Goal: Find specific page/section: Find specific page/section

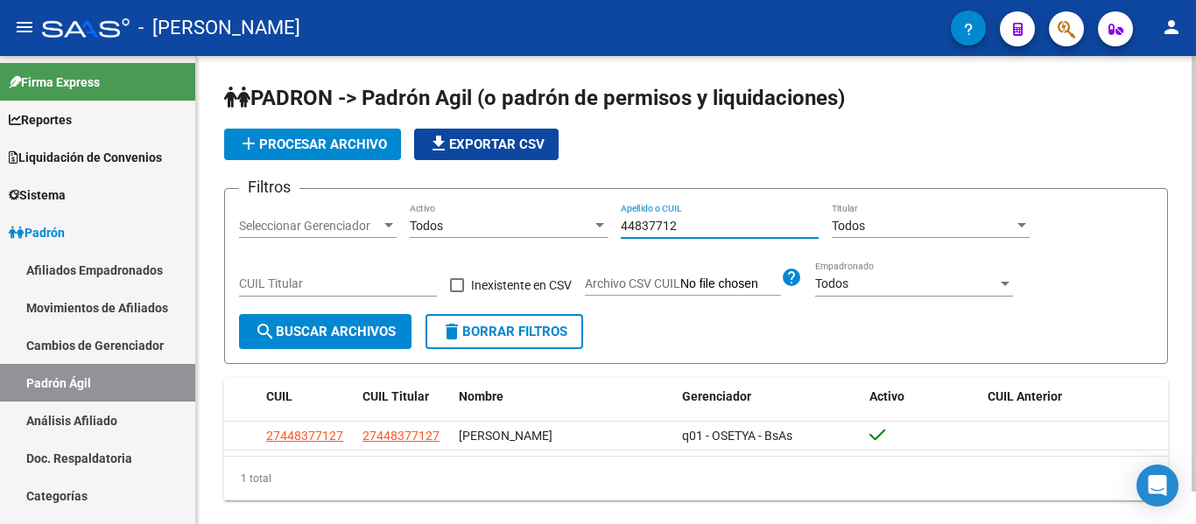
drag, startPoint x: 699, startPoint y: 226, endPoint x: 525, endPoint y: 221, distance: 174.3
click at [524, 221] on div "Filtros Seleccionar Gerenciador Seleccionar Gerenciador Todos Activo 44837712 A…" at bounding box center [696, 258] width 914 height 111
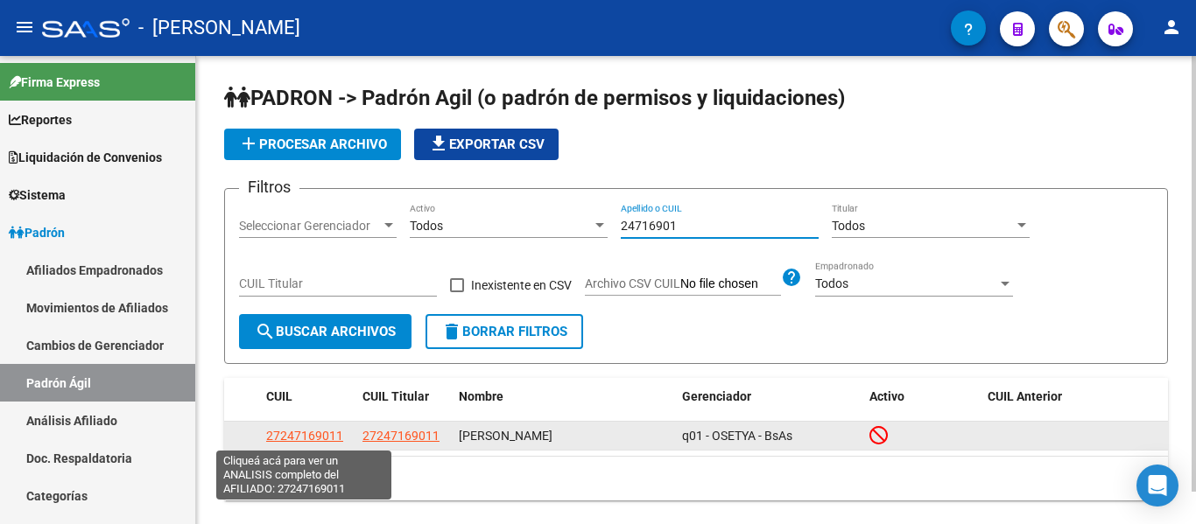
type input "24716901"
click at [303, 435] on span "27247169011" at bounding box center [304, 436] width 77 height 14
type textarea "27247169011"
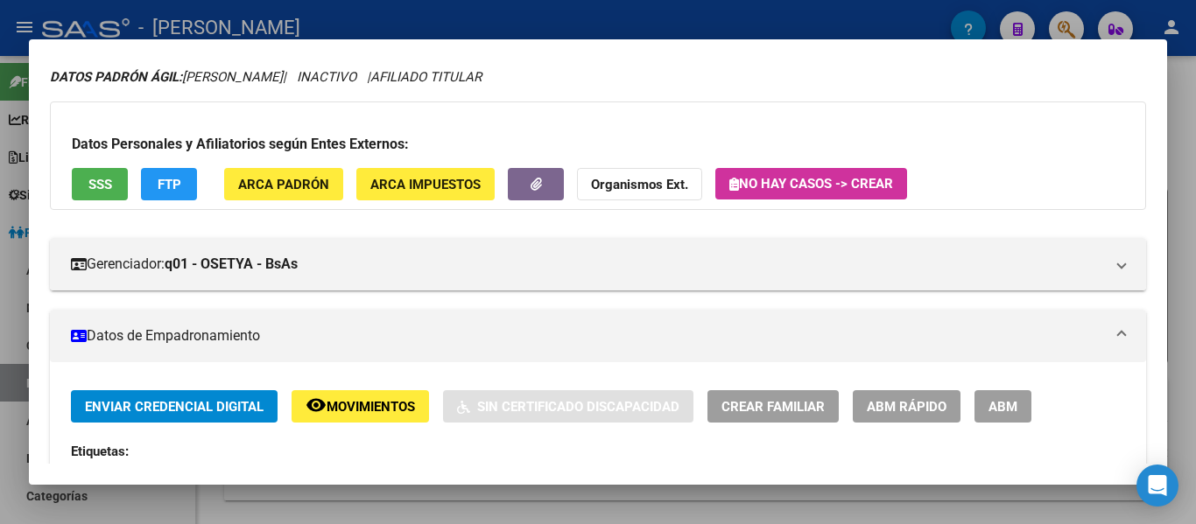
scroll to position [54, 0]
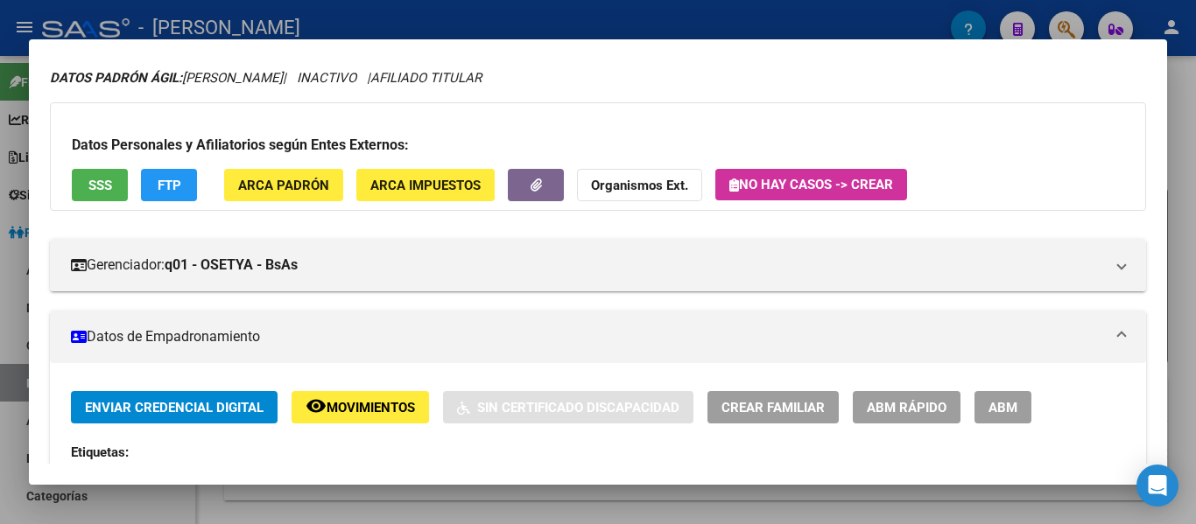
click at [478, 29] on div at bounding box center [598, 262] width 1196 height 524
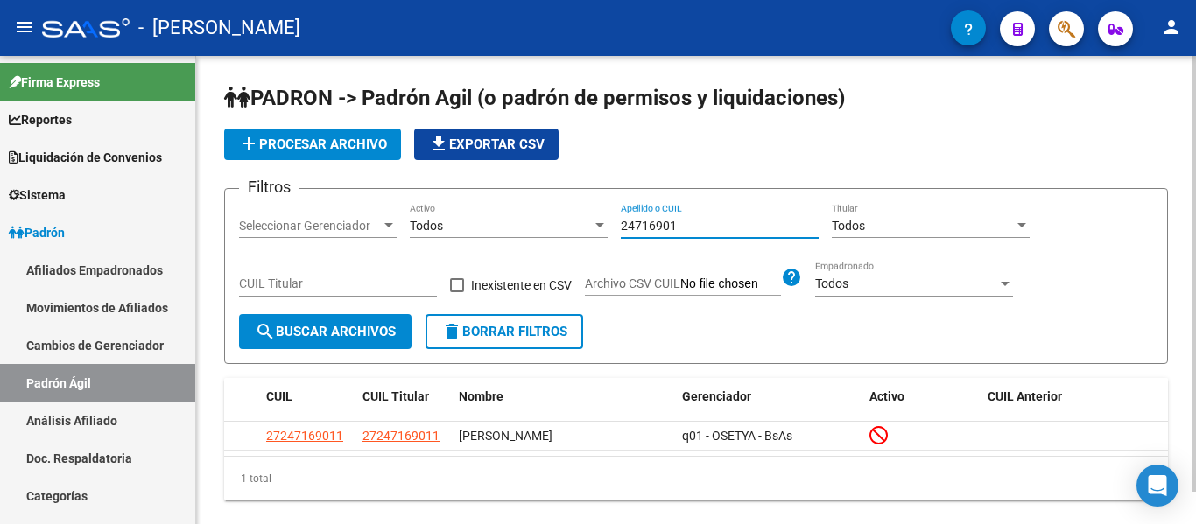
drag, startPoint x: 702, startPoint y: 228, endPoint x: 614, endPoint y: 228, distance: 88.4
click at [614, 228] on div "Filtros Seleccionar Gerenciador Seleccionar Gerenciador Todos Activo 24716901 A…" at bounding box center [696, 258] width 914 height 111
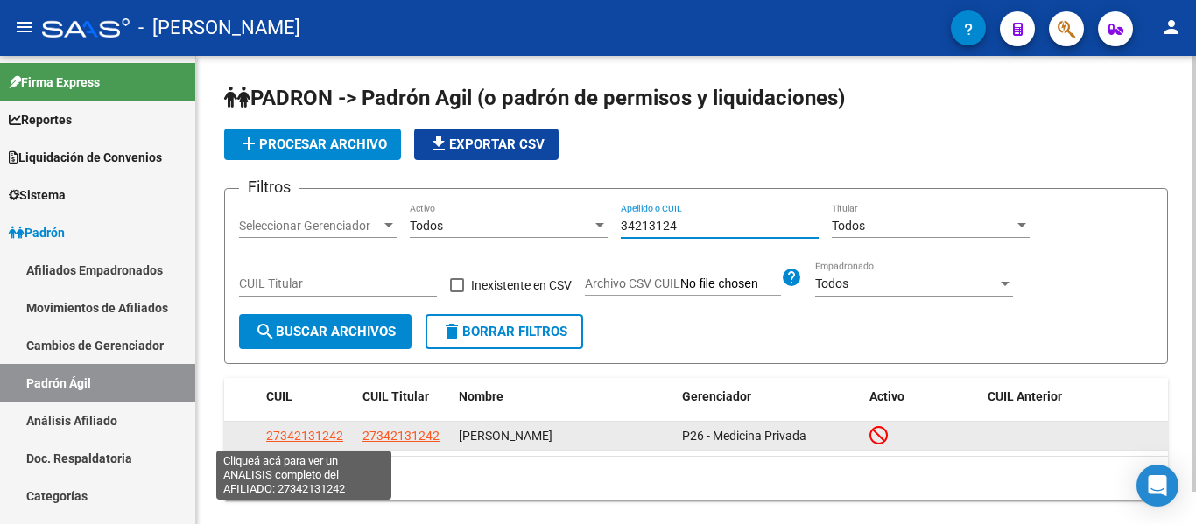
type input "34213124"
click at [321, 439] on span "27342131242" at bounding box center [304, 436] width 77 height 14
type textarea "27342131242"
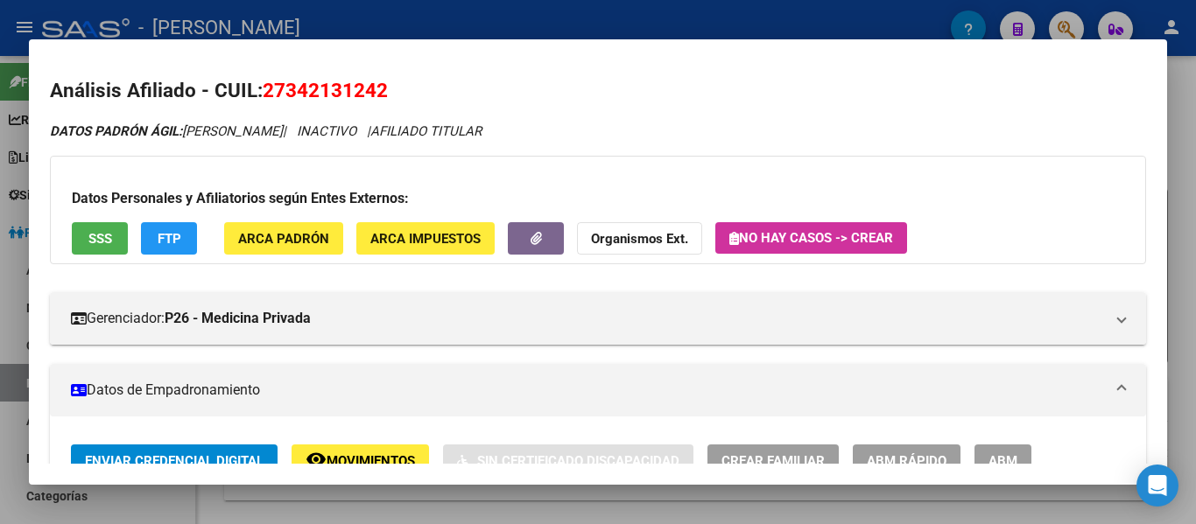
scroll to position [0, 0]
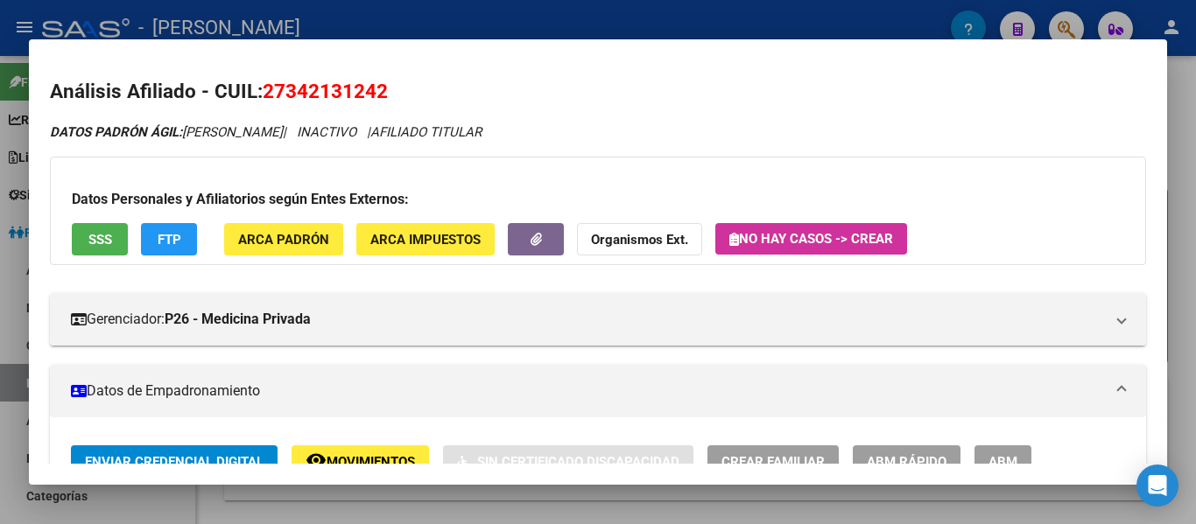
drag, startPoint x: 607, startPoint y: 23, endPoint x: 626, endPoint y: 43, distance: 27.9
click at [607, 23] on div at bounding box center [598, 262] width 1196 height 524
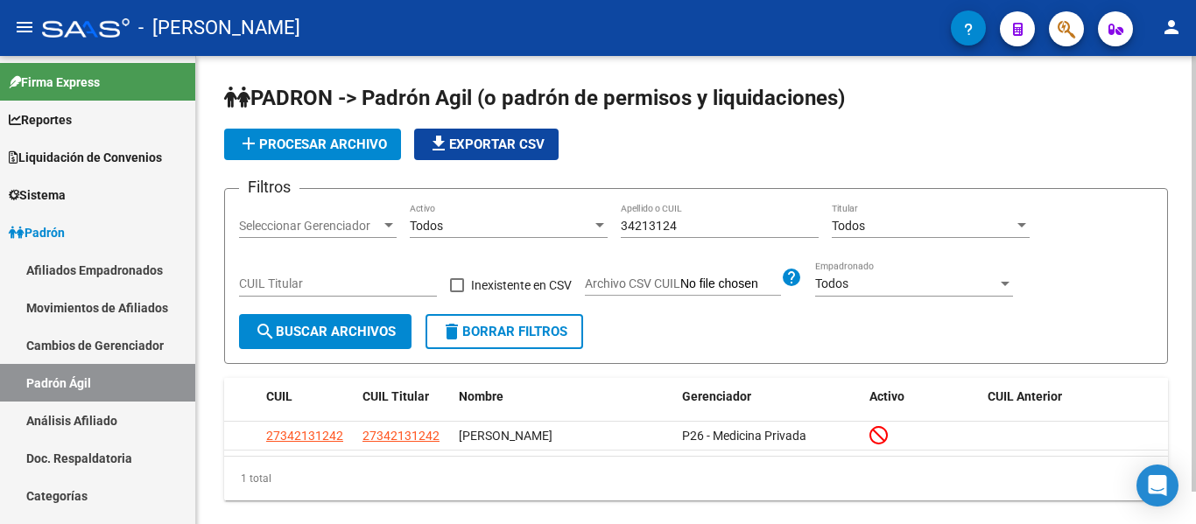
drag, startPoint x: 719, startPoint y: 229, endPoint x: 543, endPoint y: 229, distance: 175.9
click at [543, 229] on div "Filtros Seleccionar Gerenciador Seleccionar Gerenciador Todos Activo 34213124 A…" at bounding box center [696, 258] width 914 height 111
type input "2"
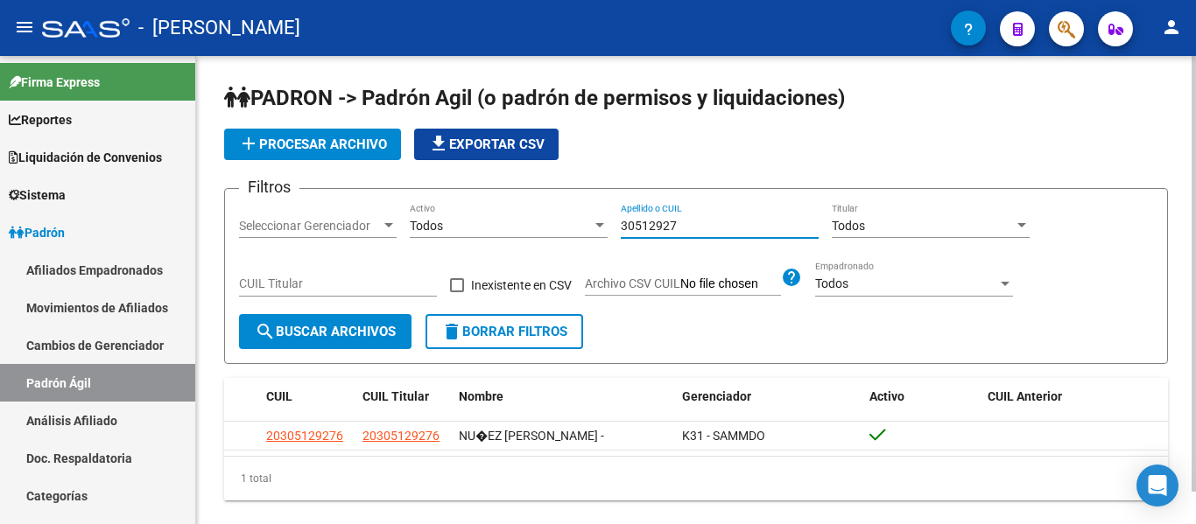
type input "30512927"
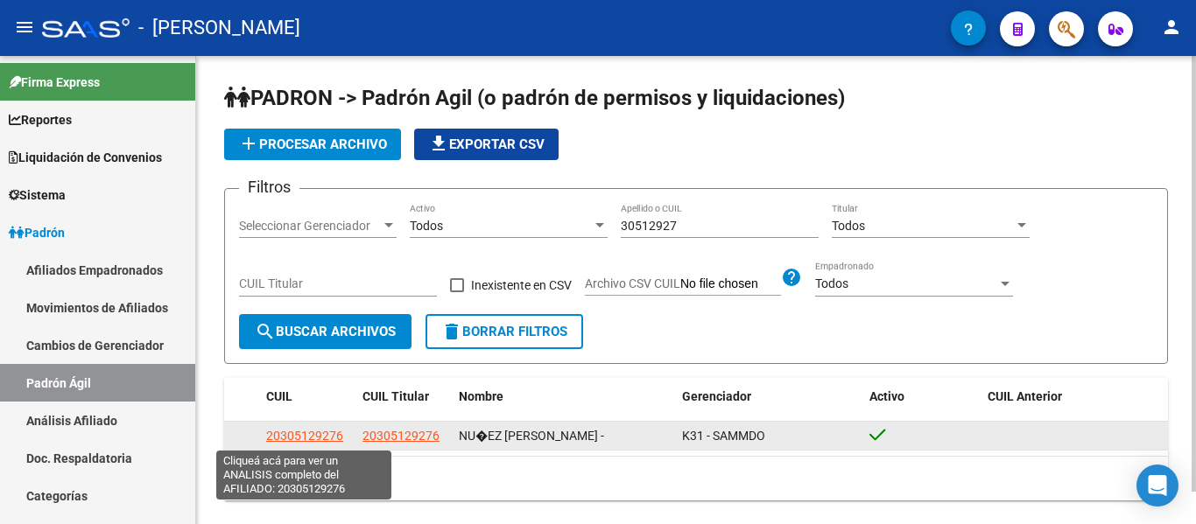
click at [326, 436] on span "20305129276" at bounding box center [304, 436] width 77 height 14
type textarea "20305129276"
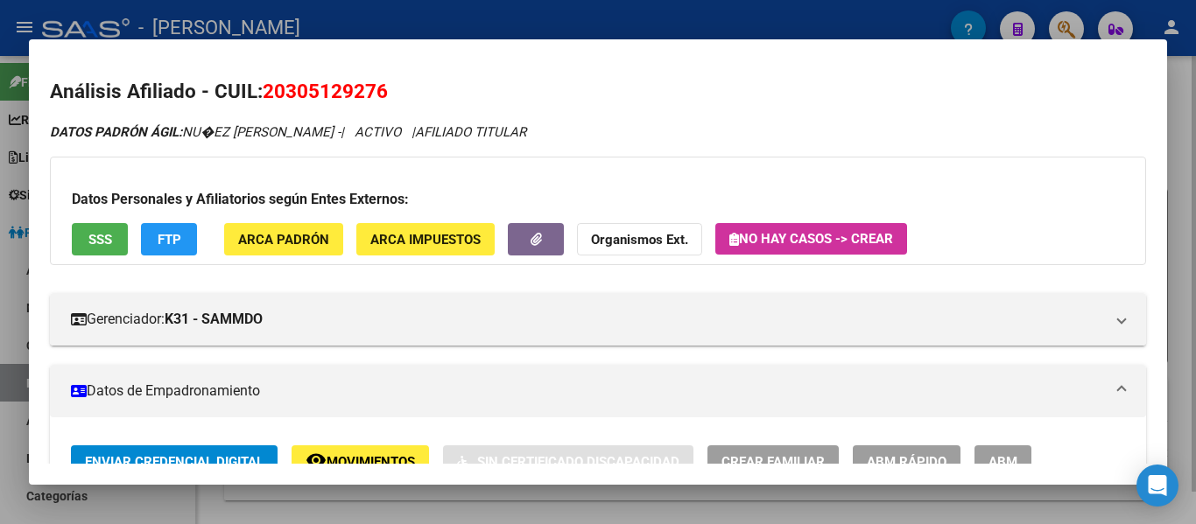
drag, startPoint x: 559, startPoint y: 21, endPoint x: 654, endPoint y: 105, distance: 126.5
click at [562, 21] on div at bounding box center [598, 262] width 1196 height 524
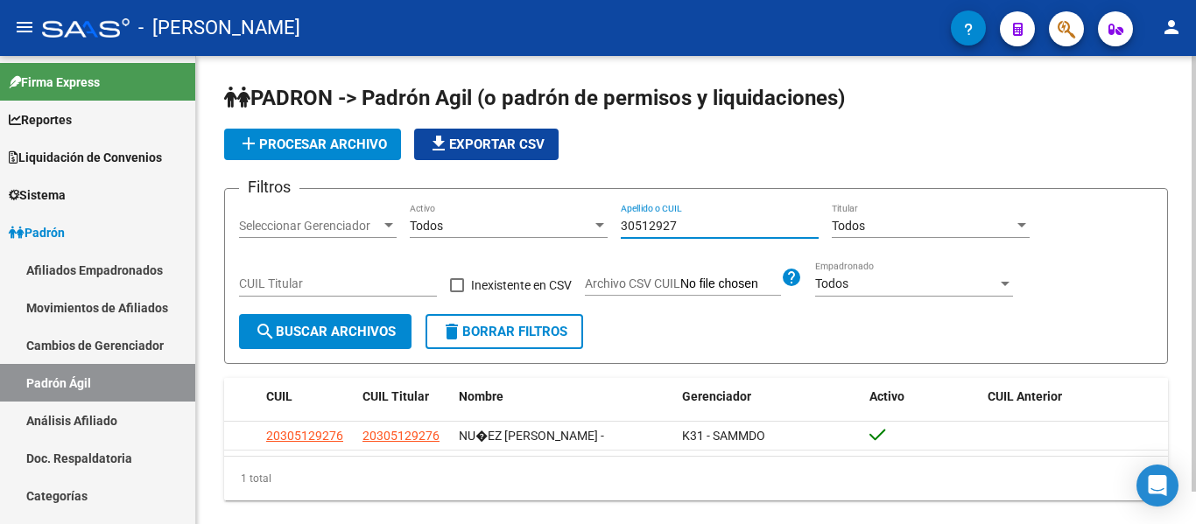
drag, startPoint x: 710, startPoint y: 223, endPoint x: 545, endPoint y: 231, distance: 164.7
click at [545, 231] on div "Filtros Seleccionar Gerenciador Seleccionar Gerenciador Todos Activo 30512927 A…" at bounding box center [696, 258] width 914 height 111
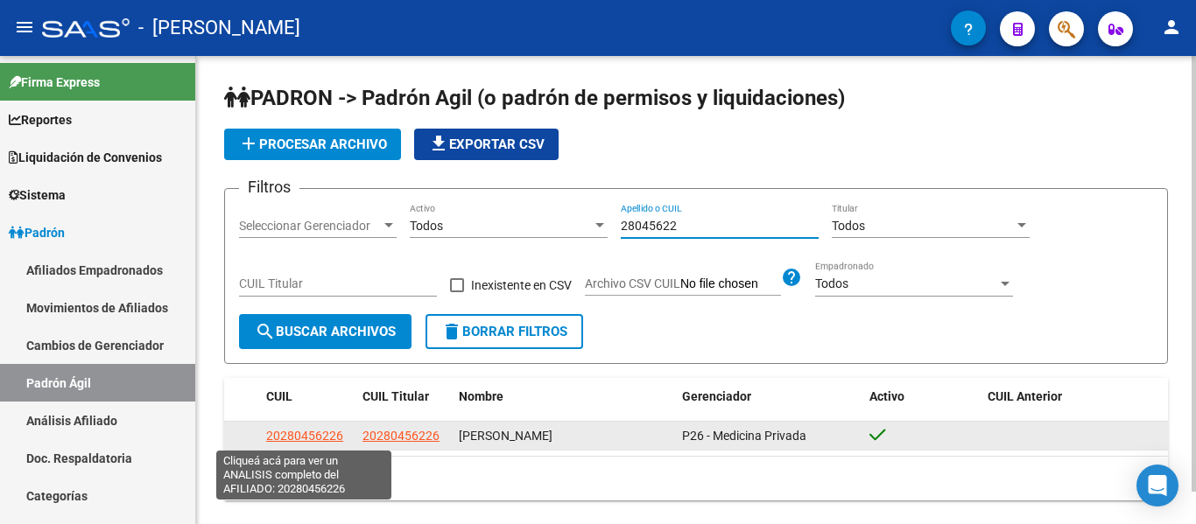
type input "28045622"
click at [326, 439] on span "20280456226" at bounding box center [304, 436] width 77 height 14
type textarea "20280456226"
